Goal: Task Accomplishment & Management: Manage account settings

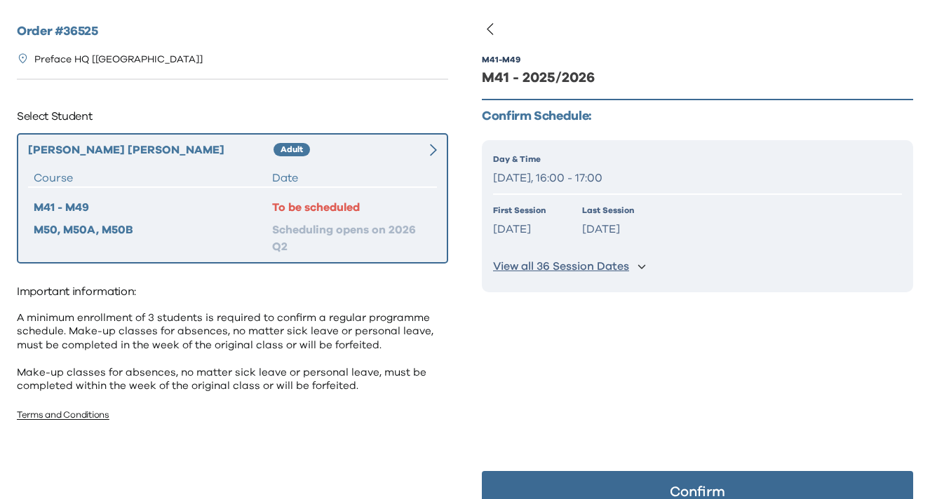
scroll to position [28, 0]
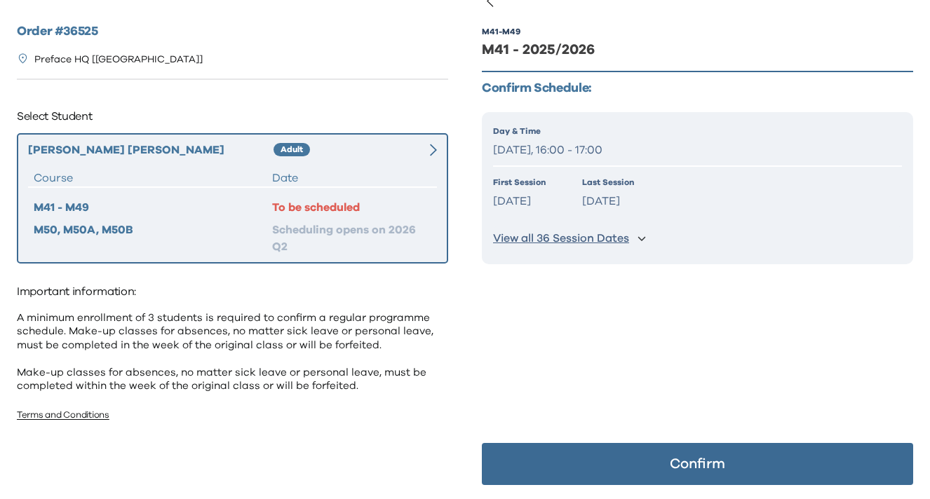
click at [577, 462] on button "Confirm" at bounding box center [697, 464] width 431 height 42
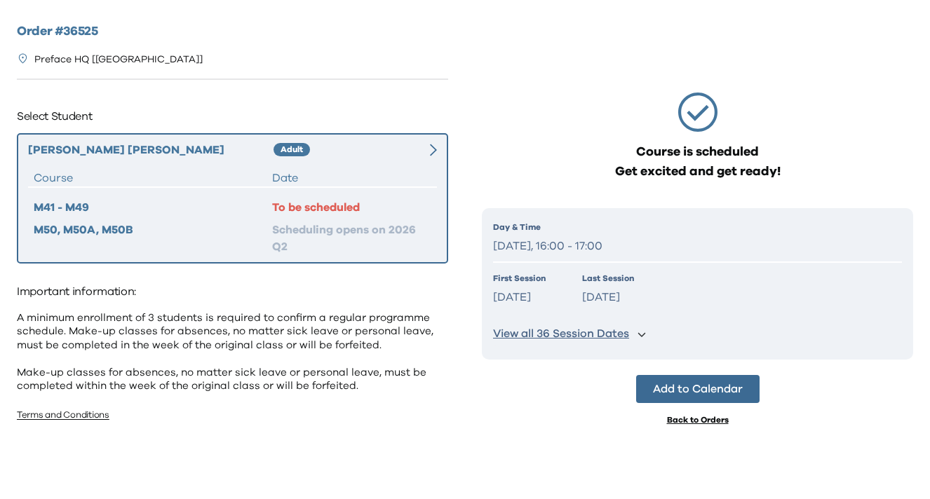
scroll to position [0, 0]
